Goal: Navigation & Orientation: Understand site structure

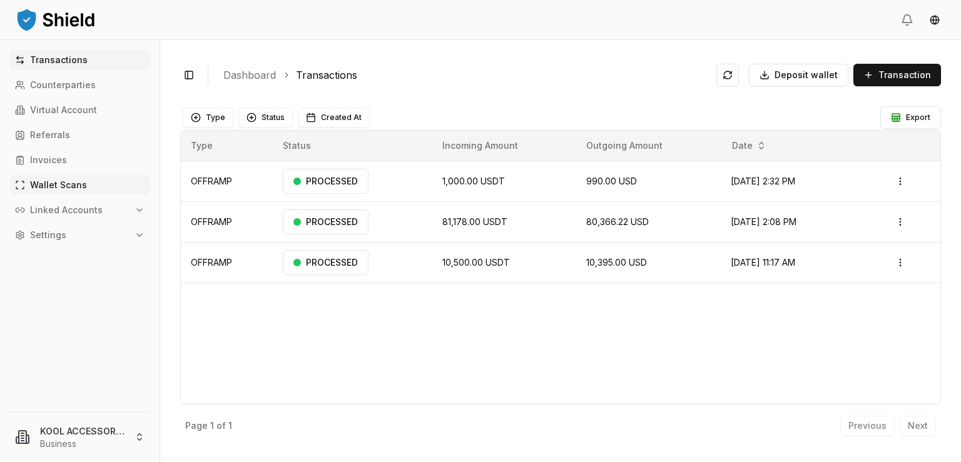
click at [58, 186] on p "Wallet Scans" at bounding box center [58, 185] width 57 height 9
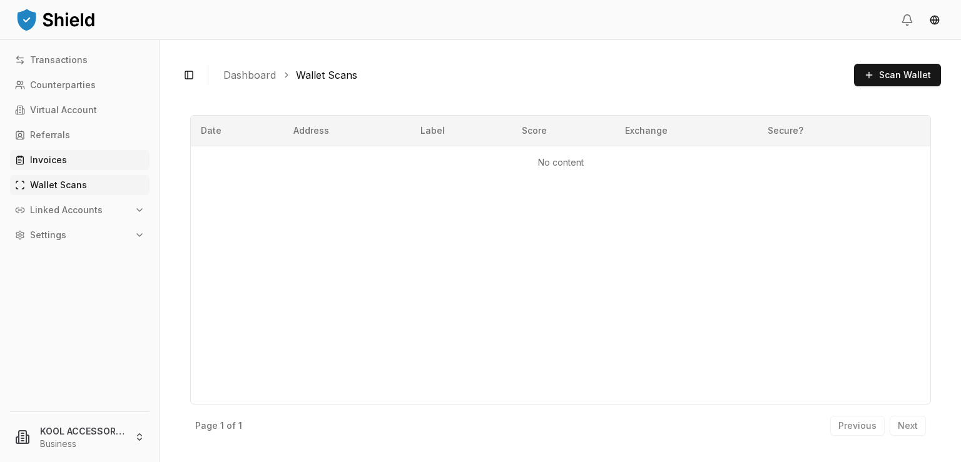
click at [49, 156] on p "Invoices" at bounding box center [48, 160] width 37 height 9
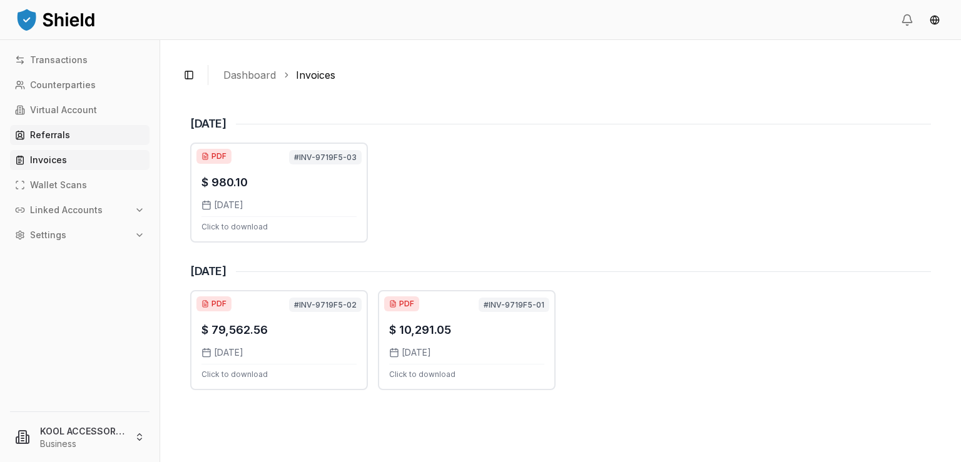
click at [47, 131] on p "Referrals" at bounding box center [50, 135] width 40 height 9
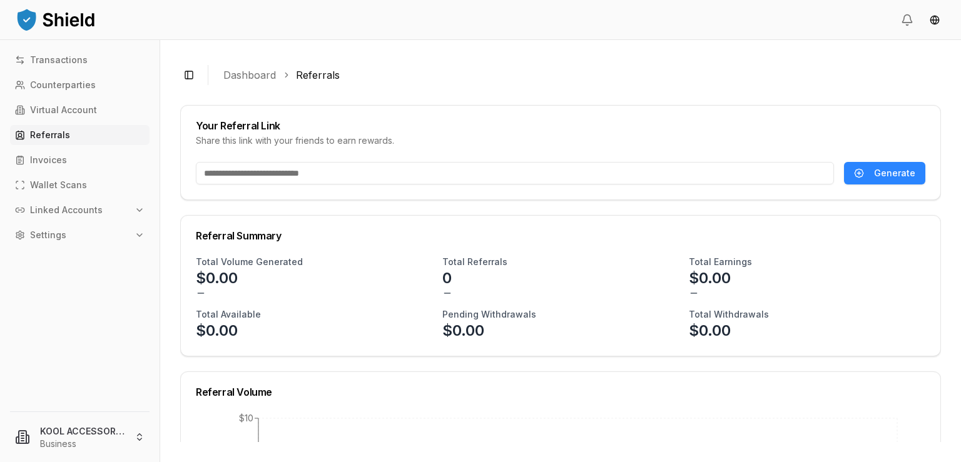
scroll to position [63, 0]
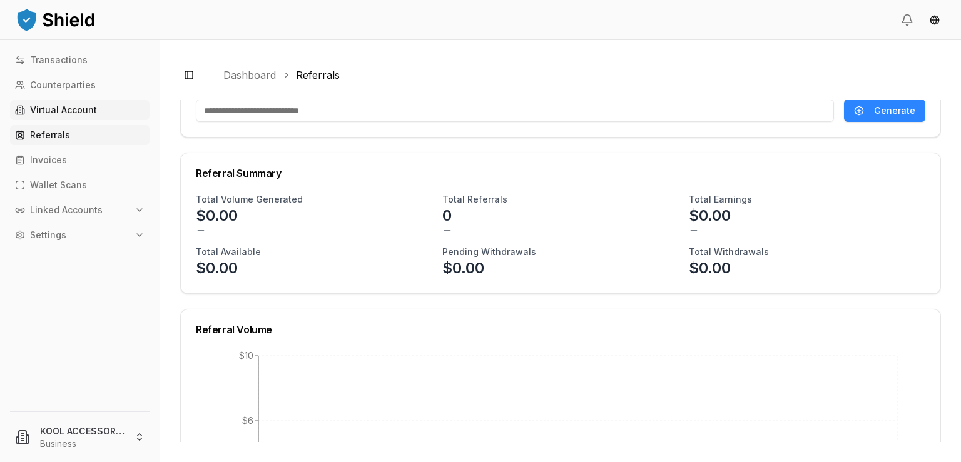
click at [43, 108] on p "Virtual Account" at bounding box center [63, 110] width 67 height 9
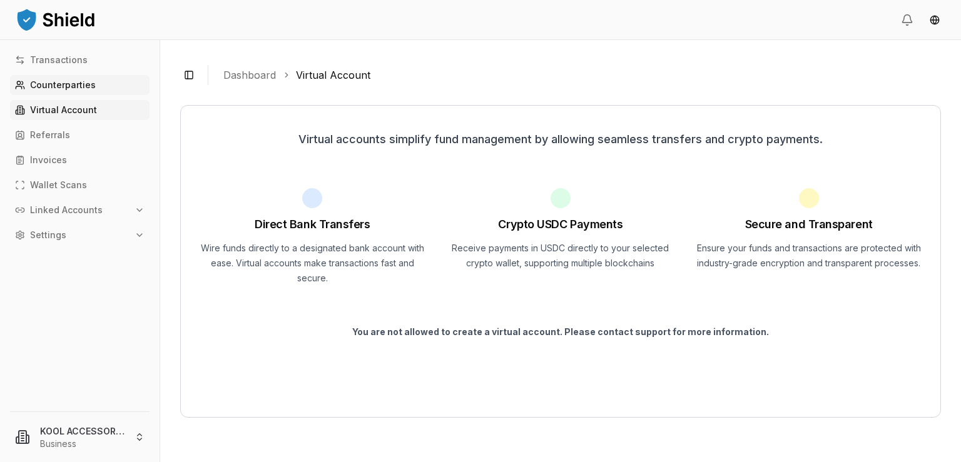
click at [66, 82] on p "Counterparties" at bounding box center [63, 85] width 66 height 9
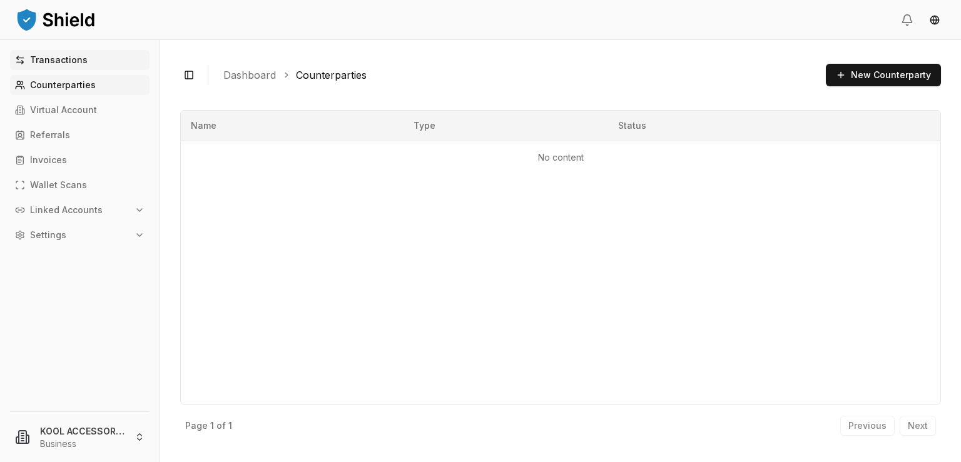
click at [73, 59] on p "Transactions" at bounding box center [59, 60] width 58 height 9
